Goal: Answer question/provide support: Share knowledge or assist other users

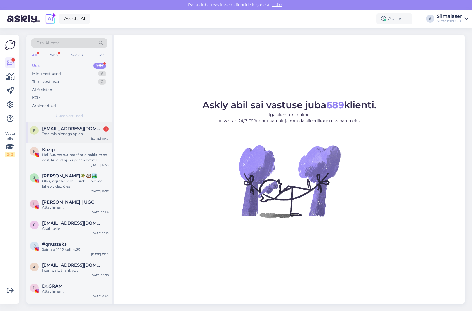
click at [51, 127] on span "[EMAIL_ADDRESS][DOMAIN_NAME]" at bounding box center [72, 128] width 61 height 5
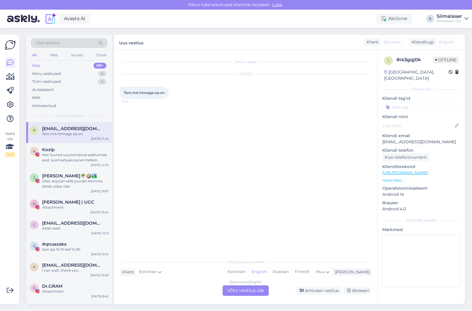
click at [242, 292] on div "Estonian to English Võta vestlus üle" at bounding box center [246, 291] width 46 height 11
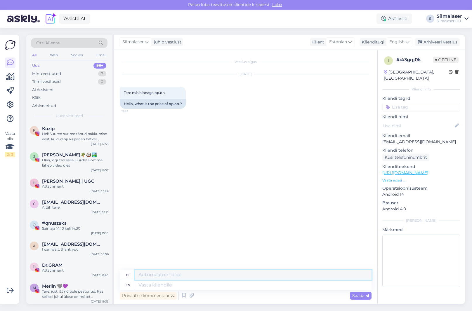
click at [200, 275] on textarea at bounding box center [253, 275] width 237 height 10
click at [179, 276] on textarea "Tere, mis operatsiooni te mõtlete?" at bounding box center [253, 275] width 237 height 10
click at [220, 276] on textarea "Tere, mis operatsiooni te mõtlete?" at bounding box center [253, 275] width 237 height 10
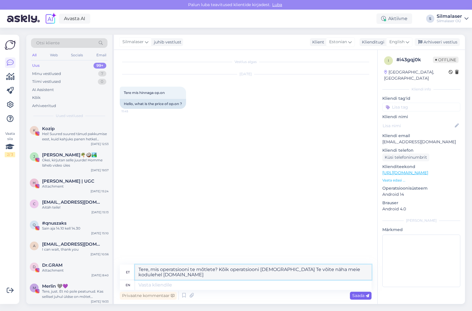
type textarea "Tere, mis operatsiooni te mõtlete? Kõik operatsiooni [DEMOGRAPHIC_DATA] Te võit…"
click at [366, 296] on icon at bounding box center [368, 296] width 4 height 4
click at [356, 297] on span "Saada" at bounding box center [360, 295] width 17 height 5
click at [180, 287] on textarea at bounding box center [253, 285] width 237 height 10
click at [127, 286] on div "en" at bounding box center [128, 285] width 5 height 10
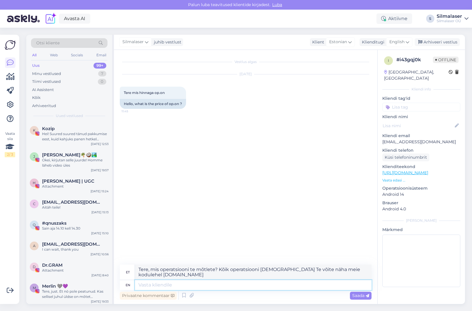
click at [177, 286] on textarea at bounding box center [253, 285] width 237 height 10
drag, startPoint x: 139, startPoint y: 270, endPoint x: 192, endPoint y: 276, distance: 53.7
click at [198, 275] on textarea "Tere, mis operatsiooni te mõtlete? Kõik operatsiooni [DEMOGRAPHIC_DATA] Te võit…" at bounding box center [253, 272] width 237 height 15
click at [407, 43] on icon at bounding box center [408, 42] width 4 height 6
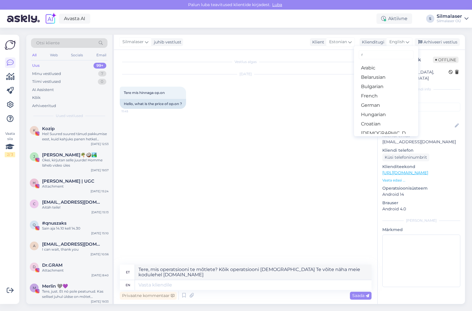
type input "r"
type input "es"
click at [380, 77] on link "Estonian" at bounding box center [386, 77] width 64 height 9
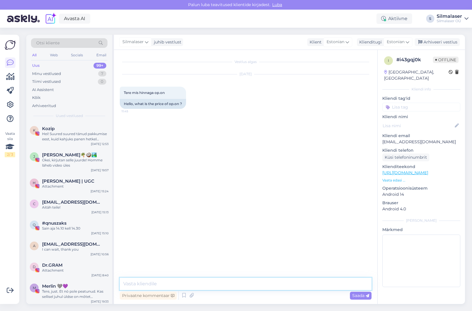
click at [156, 286] on textarea at bounding box center [246, 284] width 252 height 12
click at [145, 285] on textarea at bounding box center [246, 284] width 252 height 12
click at [346, 43] on icon at bounding box center [347, 42] width 4 height 6
type input "engl"
click at [316, 67] on link "English" at bounding box center [330, 67] width 64 height 9
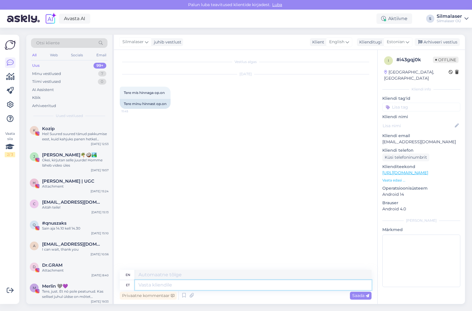
click at [178, 284] on textarea at bounding box center [253, 285] width 237 height 10
type textarea "Tere, k"
type textarea "Hello,"
type textarea "T"
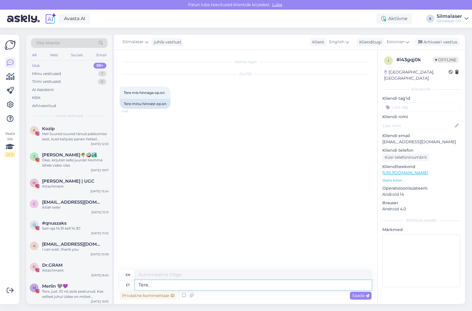
type textarea "Tere. k"
type textarea "Hello."
type textarea "Tere, m"
type textarea "Hello,"
type textarea "Tere, millist o"
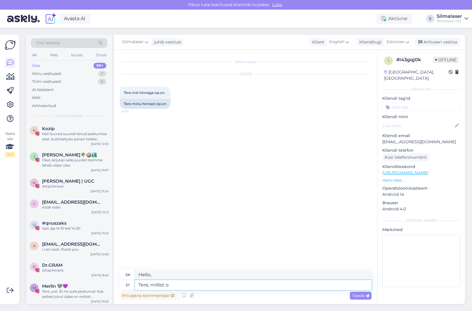
type textarea "Hello, what kind?"
type textarea "Tere, millist operatsiooni t"
type textarea "Hello, what kind of operation?"
type textarea "Tere, millist operatsiooni Te"
type textarea "Hello, what kind of operation are you having?"
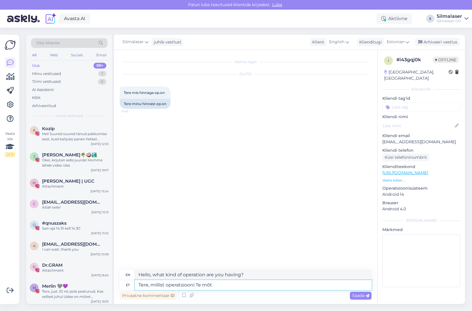
type textarea "Tere, millist operatsiooni [PERSON_NAME]"
type textarea "Hello, what kind of surgery are you thinking of?"
type textarea "Tere, millist operatsiooni Te mõtlete? Kõik"
type textarea "Hello, what kind of operation are you thinking of? All"
type textarea "Tere, millist operatsiooni Te mõtlete? Kõik operatsiooni h"
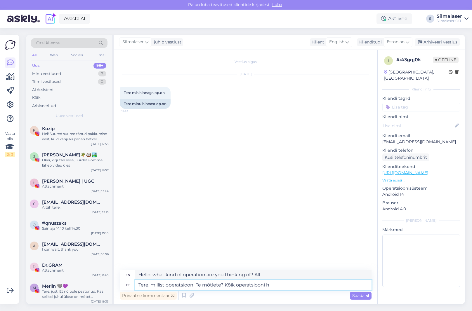
type textarea "Hello, what kind of surgery are you thinking of? All surgeries"
type textarea "Tere, millist operatsiooni Te mõtlete? Kõik operatsiooni hinnad"
type textarea "Hello, what kind of surgery are you thinking of? All surgery prices"
type textarea "Tere, millist operatsiooni Te mõtlete? Kõik operatsiooni hinnad Te"
type textarea "Hello, what kind of surgery are you thinking of? All the prices for the surgery…"
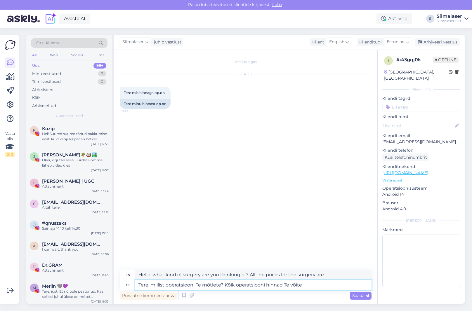
type textarea "Tere, millist operatsiooni Te mõtlete? Kõik operatsiooni hinnad Te võite v"
type textarea "Hello, what kind of surgery are you thinking of? You can get all the prices for…"
type textarea "Tere, millist operatsiooni Te mõtlete? Kõik operatsiooni hinnad Te võite vaadat…"
type textarea "Hello, what kind of surgery are you thinking of? You can view all the prices fo…"
type textarea "Tere, millist operatsiooni Te mõtlete? Kõik operatsiooni hinnad Te võite vaadat…"
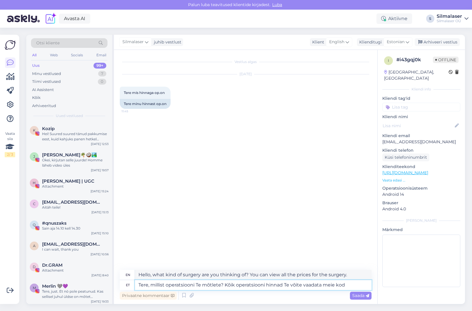
type textarea "Hello, what kind of surgery are you thinking of? You can check all the prices o…"
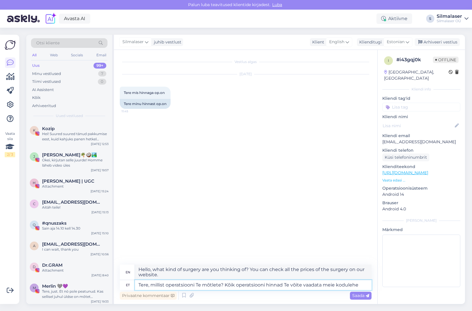
type textarea "Tere, millist operatsiooni Te mõtlete? Kõik operatsiooni hinnad Te võite vaadat…"
type textarea "Hello, what kind of surgery are you thinking of? You can see all the prices for…"
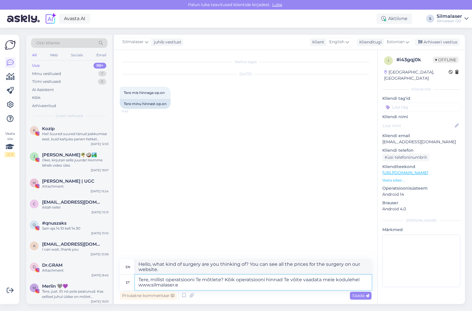
type textarea "Tere, millist operatsiooni Te mõtlete? Kõik operatsiooni hinnad Te võite vaadat…"
type textarea "Hello, what kind of surgery are you thinking about? You can see all the prices …"
type textarea "Tere, millist operatsiooni Te mõtlete? Kõik operatsiooni hinnad Te võite vaadat…"
click at [363, 294] on span "Saada" at bounding box center [360, 295] width 17 height 5
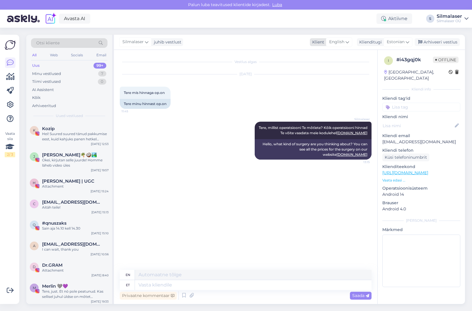
click at [337, 41] on span "English" at bounding box center [336, 42] width 15 height 6
click at [324, 56] on input "engl" at bounding box center [331, 54] width 55 height 9
drag, startPoint x: 324, startPoint y: 56, endPoint x: 270, endPoint y: 56, distance: 54.0
click at [270, 56] on div "Silmalaser juhib vestlust Klient English engl English Klienditugi Estonian es C…" at bounding box center [289, 170] width 351 height 270
click at [340, 42] on span "English" at bounding box center [336, 42] width 15 height 6
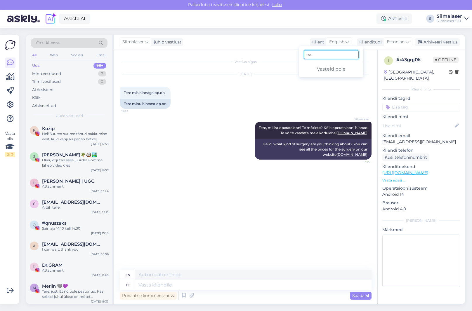
click at [330, 53] on input "ee" at bounding box center [331, 54] width 55 height 9
drag, startPoint x: 328, startPoint y: 55, endPoint x: 264, endPoint y: 53, distance: 64.0
click at [263, 53] on div "Silmalaser juhib vestlust Klient English eest Vasteid pole Klienditugi Estonian…" at bounding box center [289, 170] width 351 height 270
type input "eest"
click at [348, 43] on icon at bounding box center [347, 42] width 4 height 6
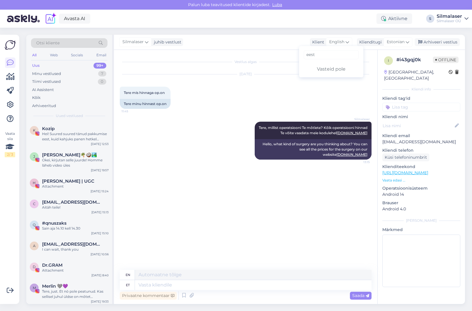
click at [335, 70] on div "Vasteid pole" at bounding box center [331, 69] width 64 height 7
click at [243, 155] on div "Silmalaser Tere, millist operatsiooni Te mõtlete? Kõik operatsiooni hinnad Te v…" at bounding box center [246, 140] width 252 height 51
click at [58, 132] on div "Hei! Suured suured tänud pakkumise eest, kuid kahjuks panen hetkel silmaopi tee…" at bounding box center [75, 136] width 67 height 11
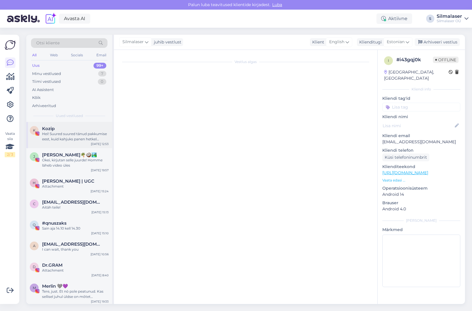
scroll to position [298, 0]
